Goal: Task Accomplishment & Management: Manage account settings

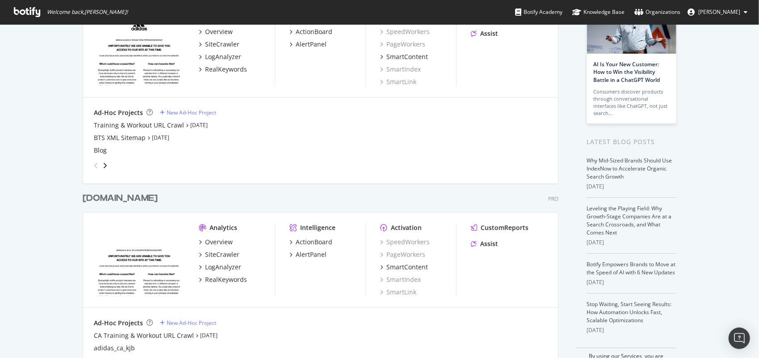
scroll to position [89, 0]
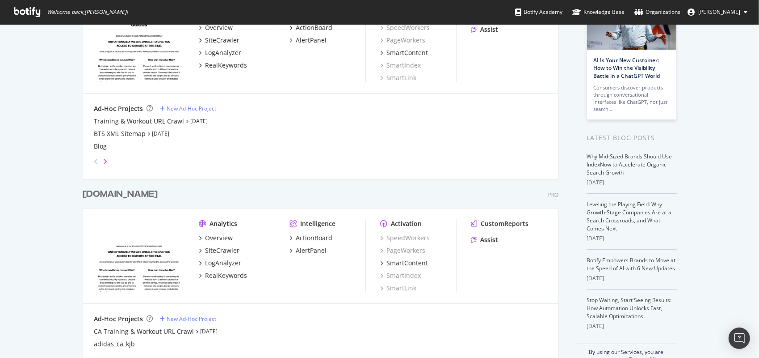
click at [103, 161] on icon "angle-right" at bounding box center [105, 161] width 4 height 7
click at [94, 164] on icon "angle-left" at bounding box center [96, 161] width 4 height 7
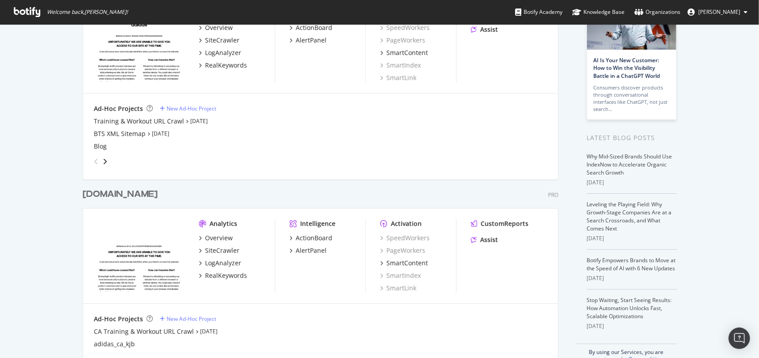
click at [94, 164] on icon "angle-left" at bounding box center [96, 161] width 4 height 7
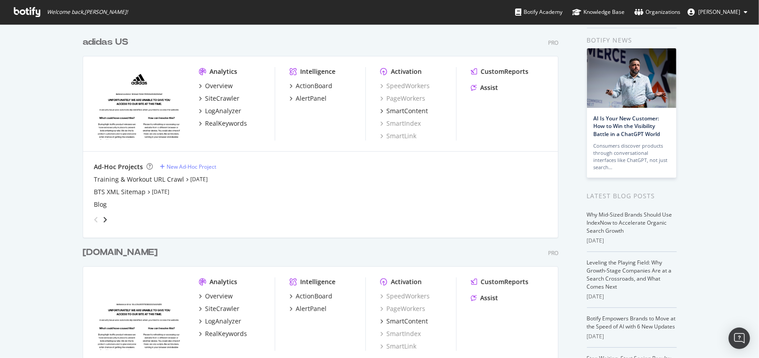
scroll to position [0, 0]
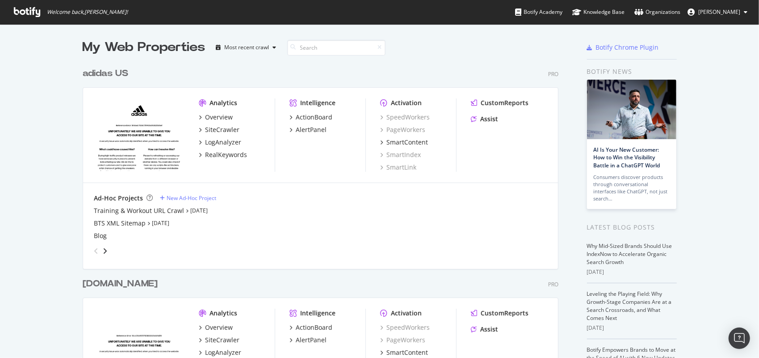
click at [114, 75] on div "adidas US" at bounding box center [106, 73] width 46 height 13
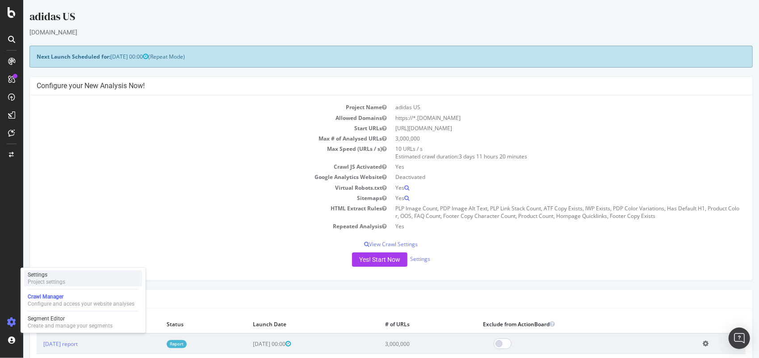
click at [55, 281] on div "Project settings" at bounding box center [47, 281] width 38 height 7
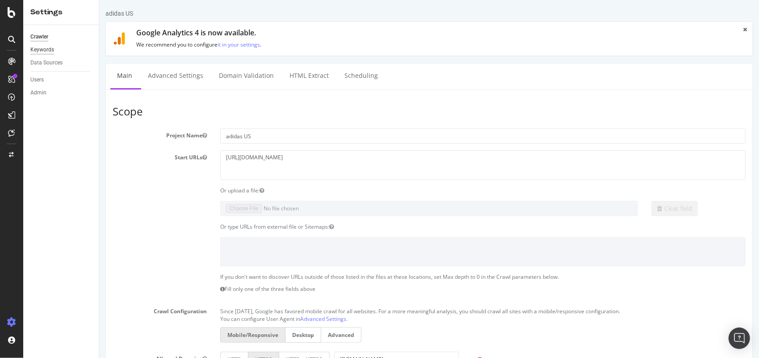
click at [52, 53] on div "Keywords" at bounding box center [42, 49] width 24 height 9
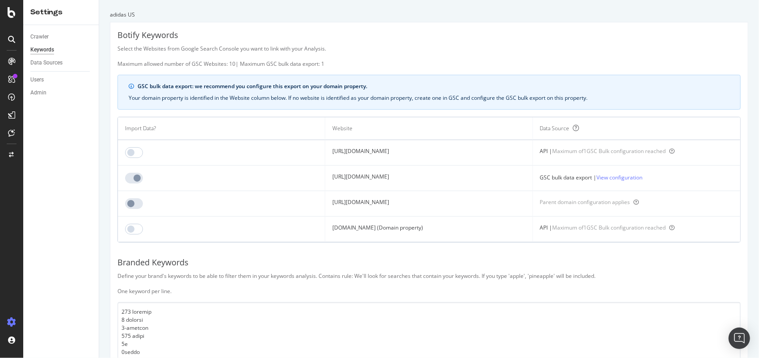
click at [130, 87] on icon "info banner" at bounding box center [131, 86] width 5 height 5
click at [134, 80] on div "GSC bulk data export: we recommend you configure this export on your domain pro…" at bounding box center [429, 92] width 623 height 35
click at [643, 179] on link "View configuration" at bounding box center [620, 177] width 46 height 9
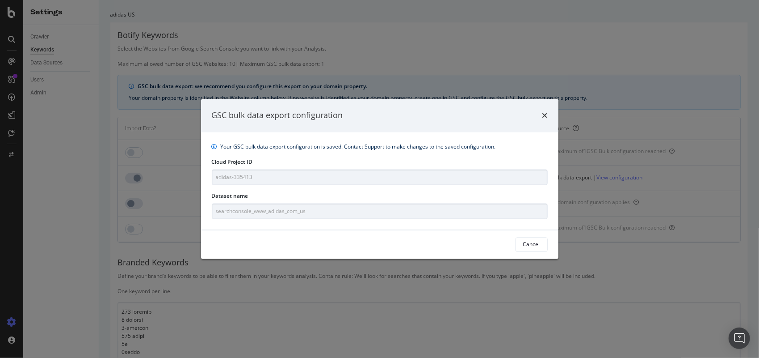
click at [549, 117] on div "GSC bulk data export configuration" at bounding box center [380, 115] width 358 height 33
click at [545, 115] on icon "times" at bounding box center [545, 115] width 5 height 7
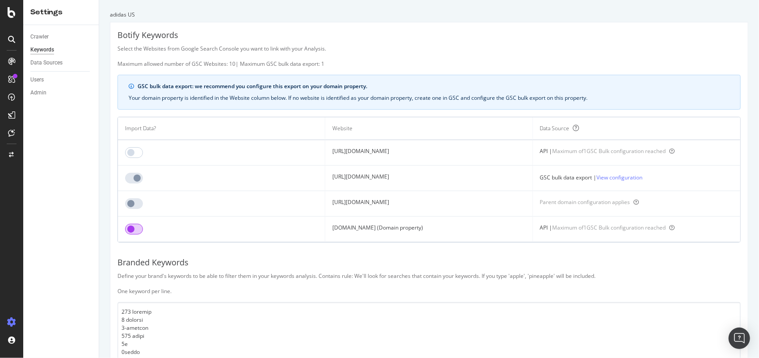
click at [135, 230] on input "checkbox" at bounding box center [134, 228] width 18 height 11
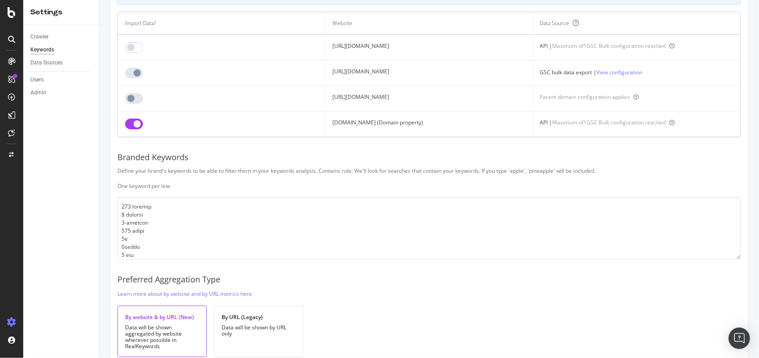
scroll to position [142, 0]
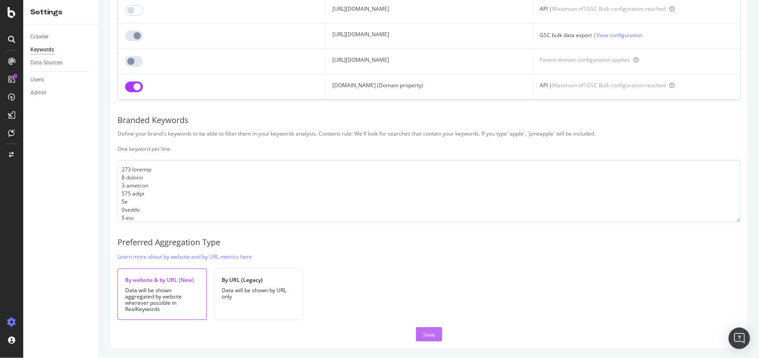
click at [433, 332] on button "Save" at bounding box center [429, 334] width 26 height 14
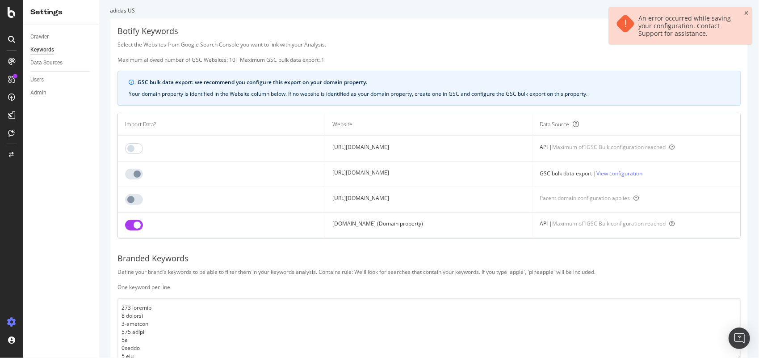
scroll to position [0, 0]
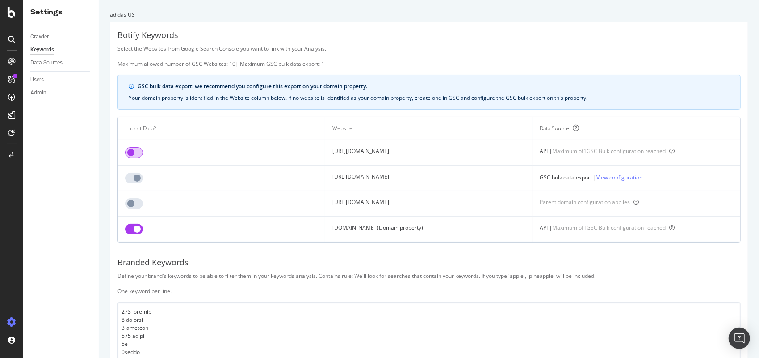
click at [131, 151] on input "checkbox" at bounding box center [134, 152] width 18 height 11
click at [130, 230] on input "checkbox" at bounding box center [134, 228] width 18 height 11
click at [137, 156] on input "checkbox" at bounding box center [134, 152] width 18 height 11
click at [635, 177] on link "View configuration" at bounding box center [620, 178] width 46 height 9
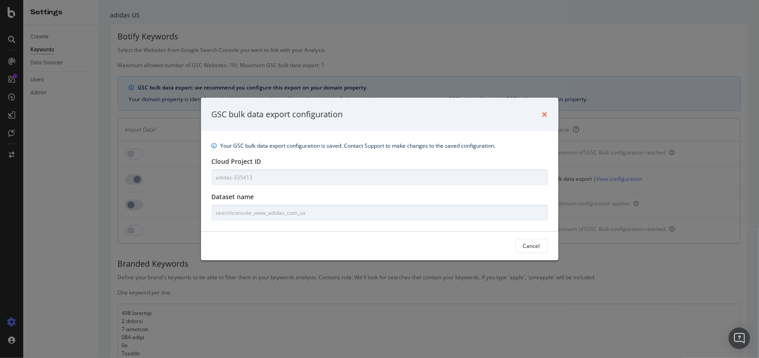
click at [543, 111] on icon "times" at bounding box center [545, 113] width 5 height 7
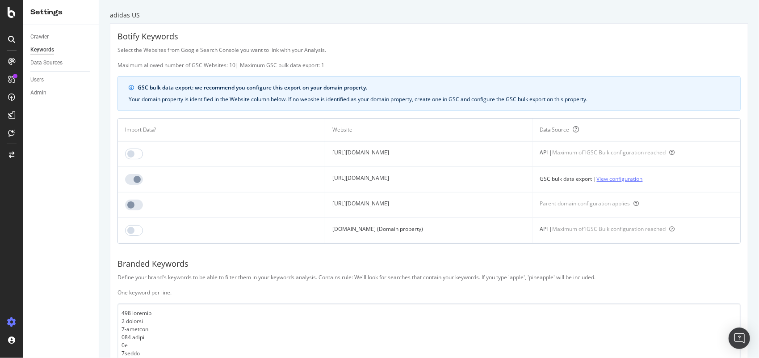
click at [643, 177] on link "View configuration" at bounding box center [620, 178] width 46 height 9
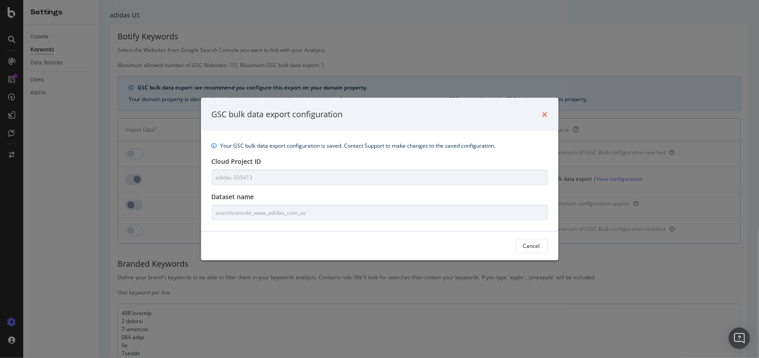
click at [544, 114] on icon "times" at bounding box center [545, 113] width 5 height 7
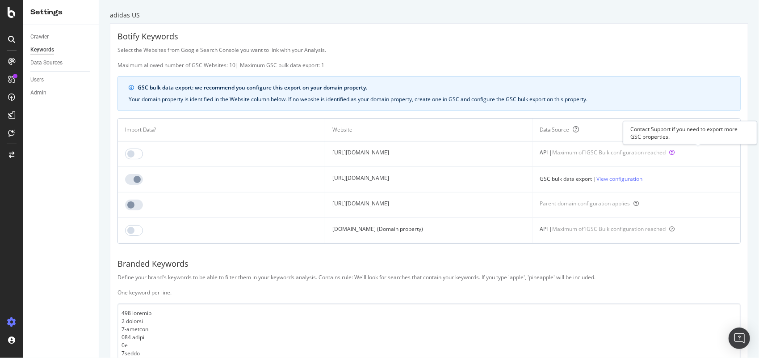
click at [675, 153] on icon at bounding box center [672, 152] width 5 height 5
click at [639, 175] on link "View configuration" at bounding box center [620, 178] width 46 height 9
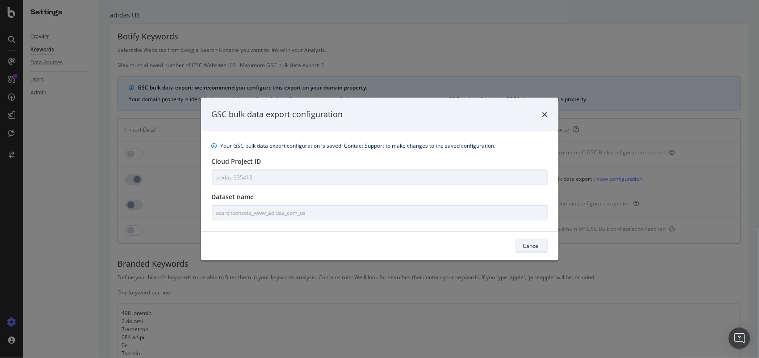
click at [546, 243] on button "Cancel" at bounding box center [532, 245] width 32 height 14
